Goal: Task Accomplishment & Management: Manage account settings

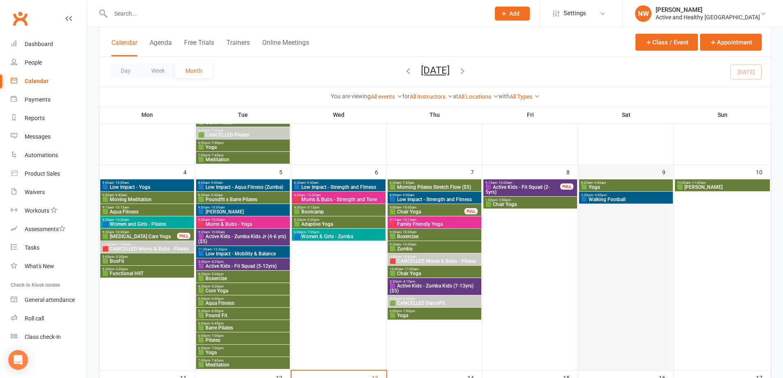
scroll to position [205, 0]
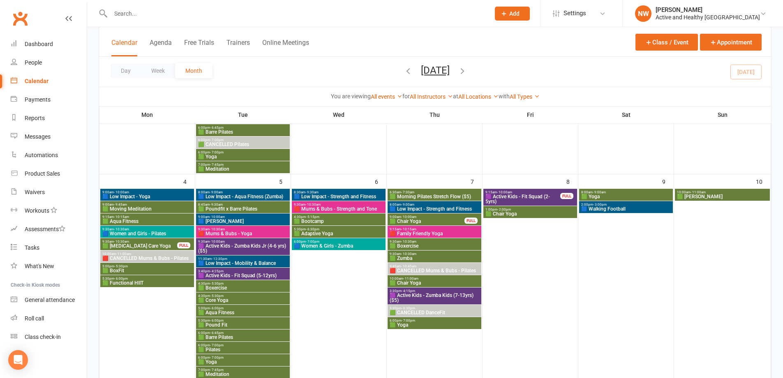
click at [625, 208] on span "🟦 Walking Football" at bounding box center [626, 208] width 90 height 5
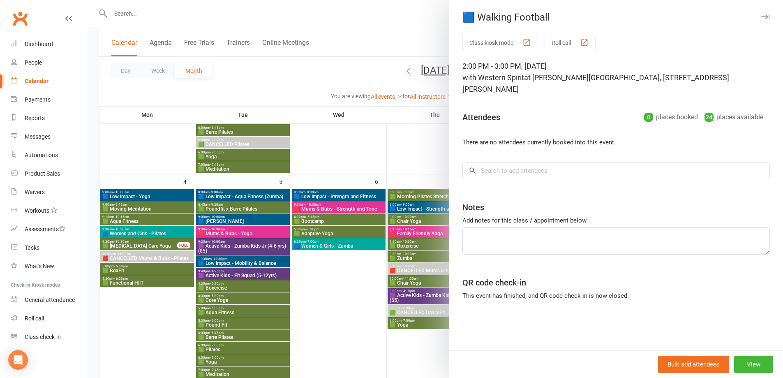
click at [393, 44] on div at bounding box center [435, 189] width 696 height 378
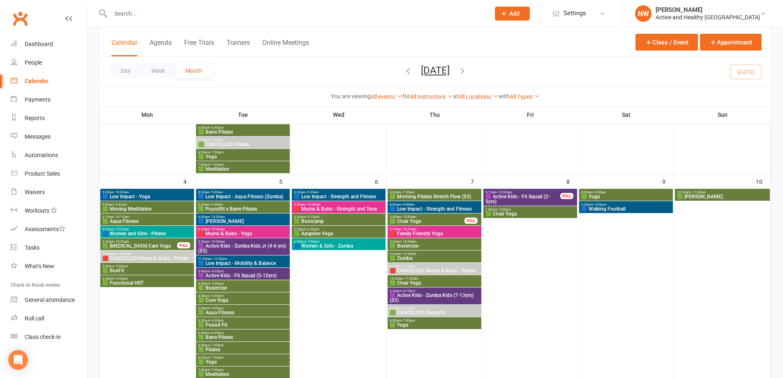
click at [225, 205] on span "8:45am - 9:30am" at bounding box center [243, 205] width 90 height 4
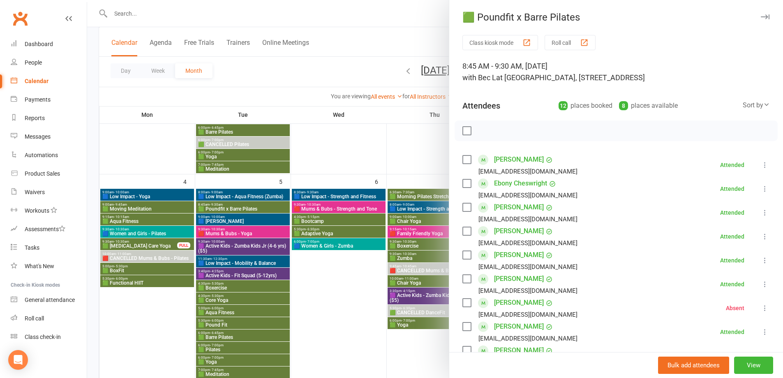
click at [572, 42] on button "Roll call" at bounding box center [569, 42] width 51 height 15
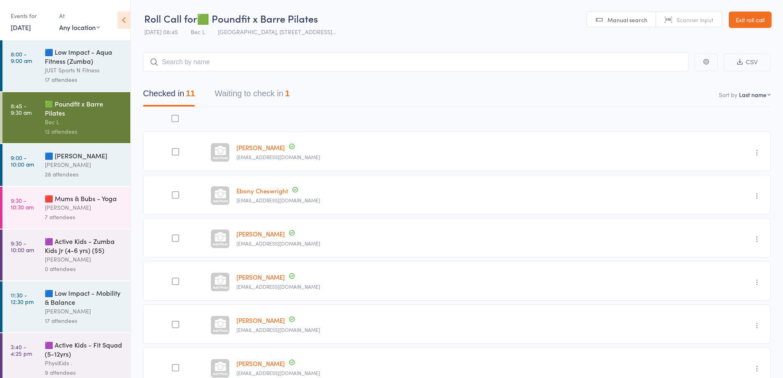
drag, startPoint x: 22, startPoint y: 28, endPoint x: 28, endPoint y: 30, distance: 6.8
click at [22, 28] on link "5 Aug, 2025" at bounding box center [21, 27] width 20 height 9
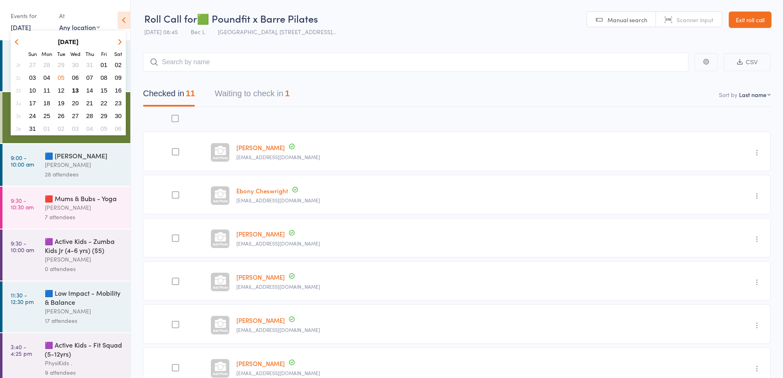
click at [63, 87] on span "12" at bounding box center [61, 90] width 7 height 7
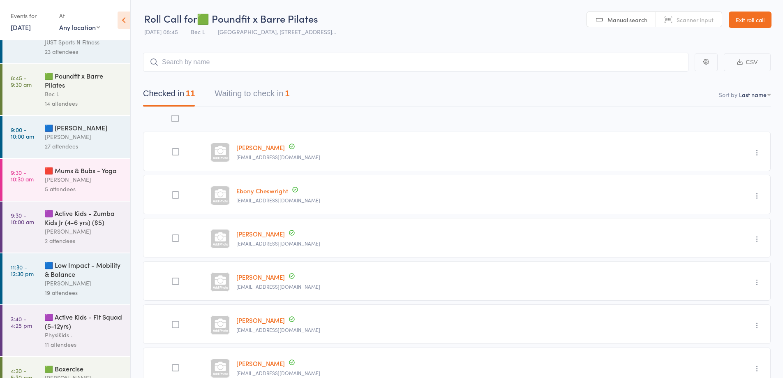
scroll to position [41, 0]
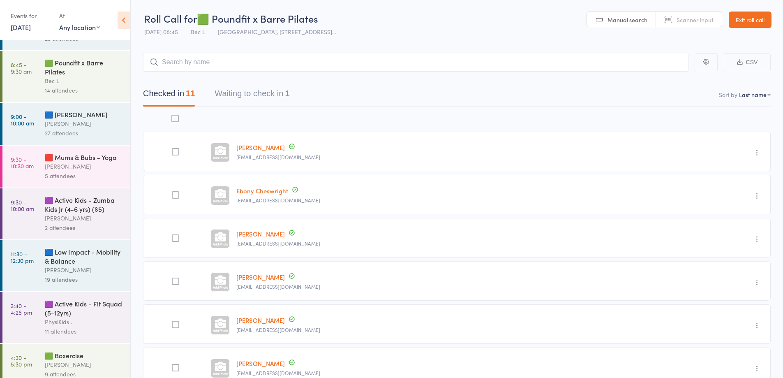
click at [83, 76] on div "Bec L" at bounding box center [84, 80] width 78 height 9
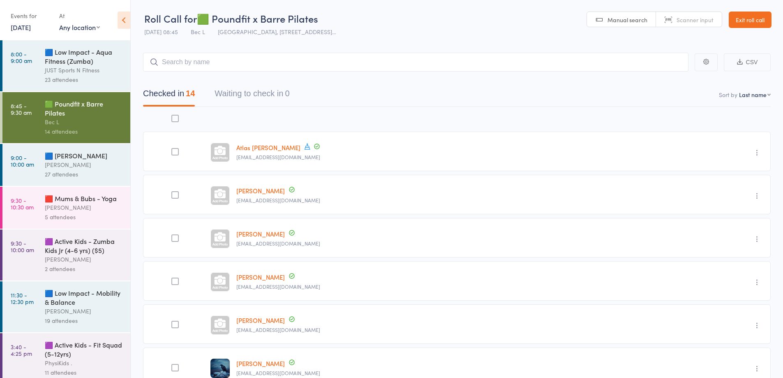
click at [16, 29] on link "12 Aug, 2025" at bounding box center [21, 27] width 20 height 9
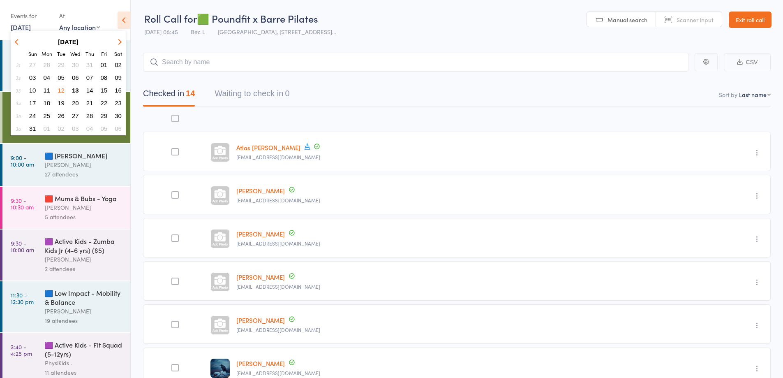
click at [18, 38] on button "button" at bounding box center [18, 41] width 12 height 11
click at [45, 90] on span "14" at bounding box center [47, 90] width 7 height 7
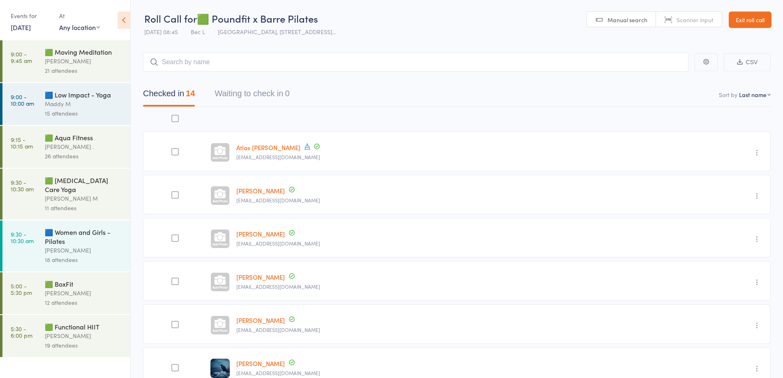
click at [89, 228] on div "🟦 Women and Girls - Pilates" at bounding box center [84, 236] width 78 height 18
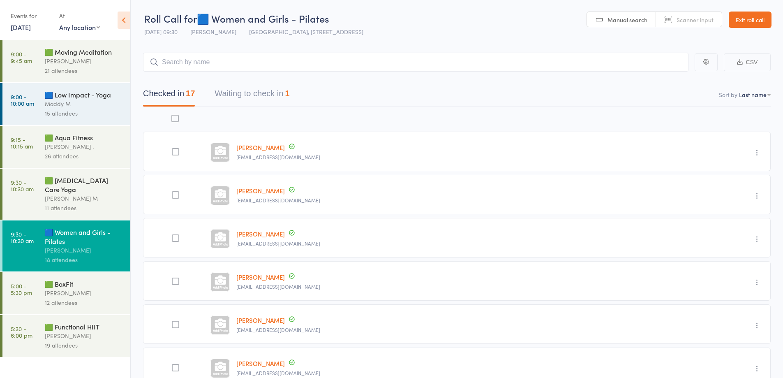
click at [746, 13] on link "Exit roll call" at bounding box center [750, 20] width 43 height 16
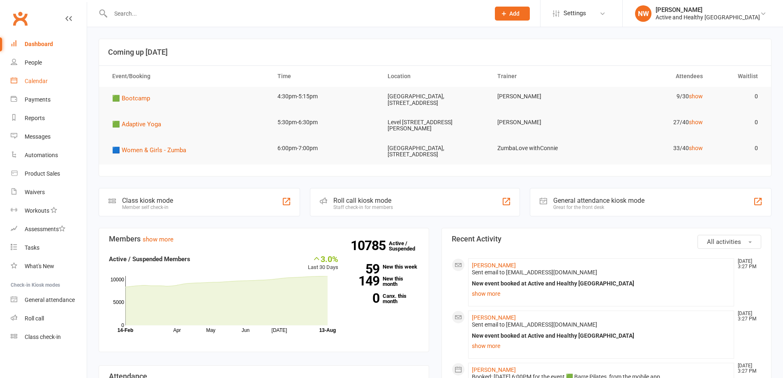
click at [34, 81] on div "Calendar" at bounding box center [36, 81] width 23 height 7
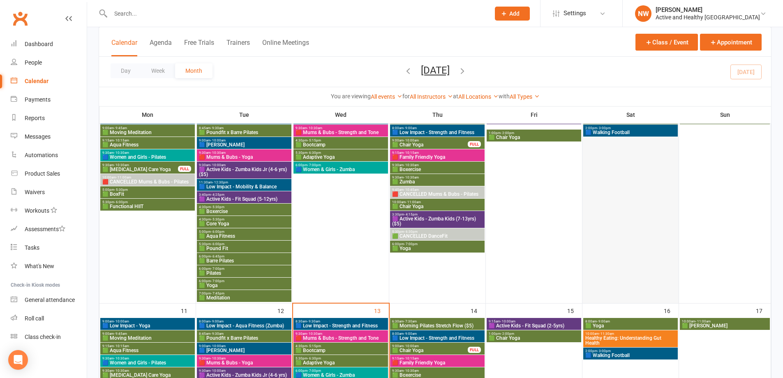
scroll to position [329, 0]
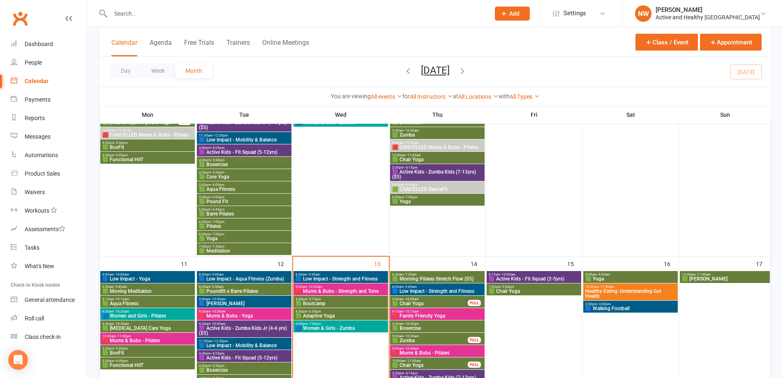
click at [631, 288] on span "Healthy Eating: Understanding Gut Health" at bounding box center [630, 293] width 91 height 10
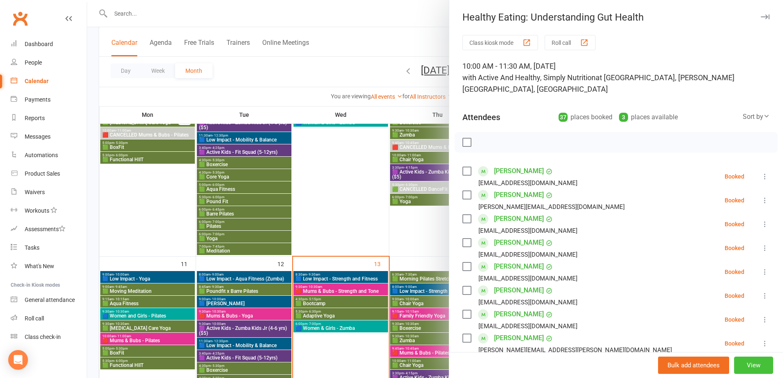
click at [747, 367] on button "View" at bounding box center [753, 364] width 39 height 17
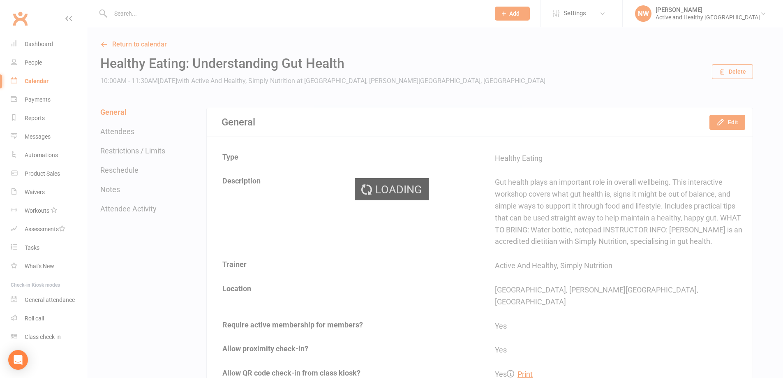
click at [726, 123] on div "Loading" at bounding box center [391, 189] width 783 height 378
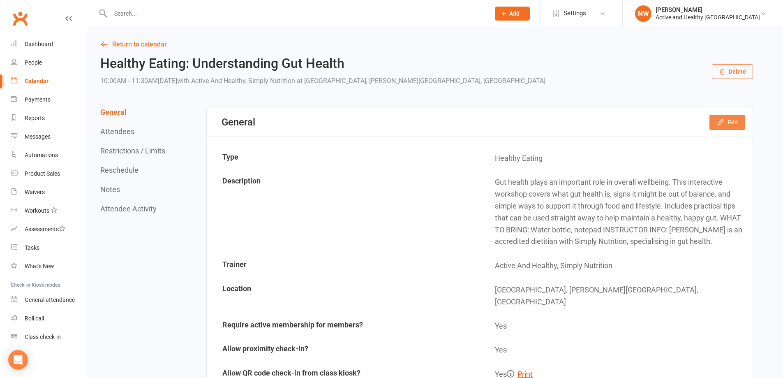
click at [725, 123] on button "Edit" at bounding box center [727, 122] width 36 height 15
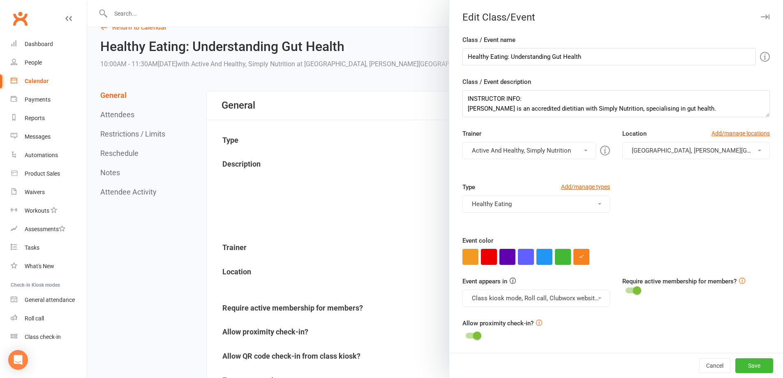
scroll to position [41, 0]
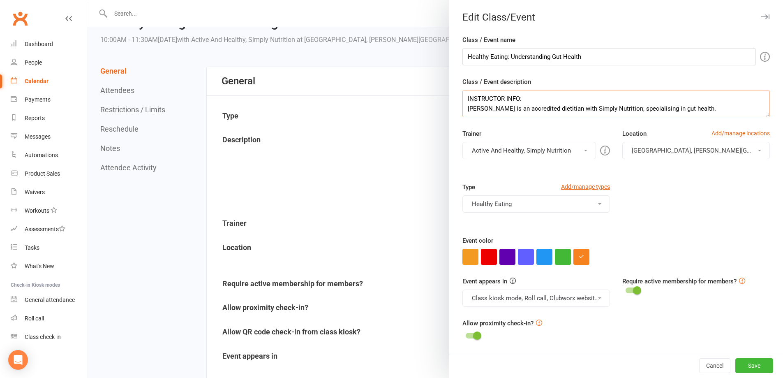
click at [685, 110] on textarea "Gut health plays an important role in overall wellbeing. This interactive works…" at bounding box center [615, 103] width 307 height 27
paste textarea "0439757642"
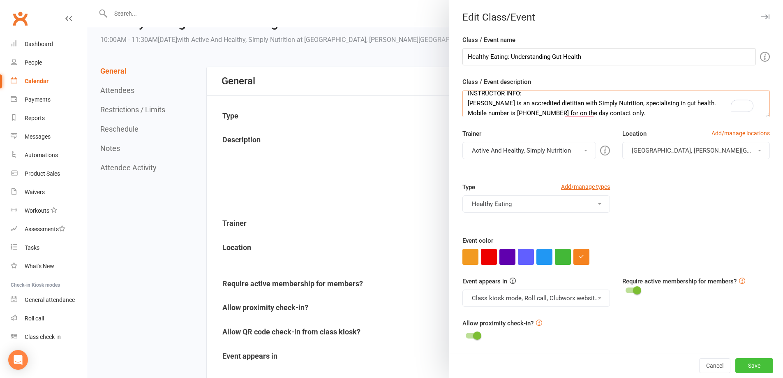
type textarea "Gut health plays an important role in overall wellbeing. This interactive works…"
click at [742, 364] on button "Save" at bounding box center [754, 365] width 38 height 15
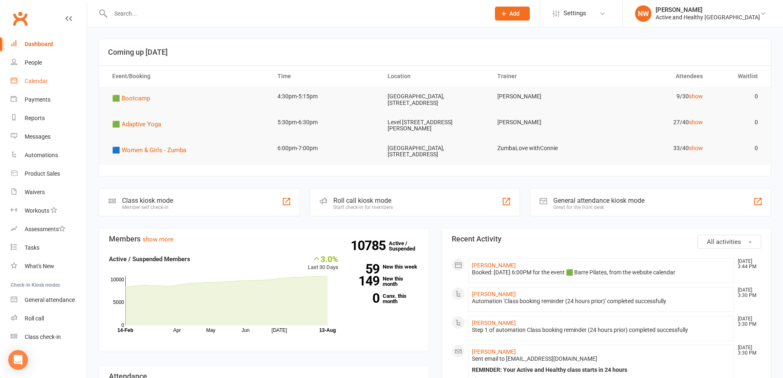
click at [38, 76] on link "Calendar" at bounding box center [49, 81] width 76 height 18
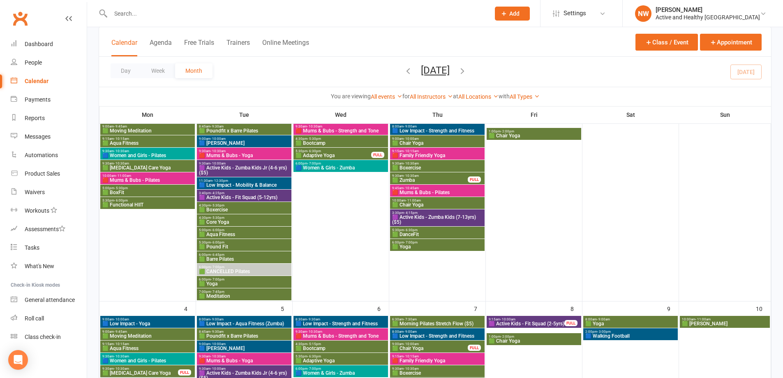
scroll to position [82, 0]
